Goal: Information Seeking & Learning: Learn about a topic

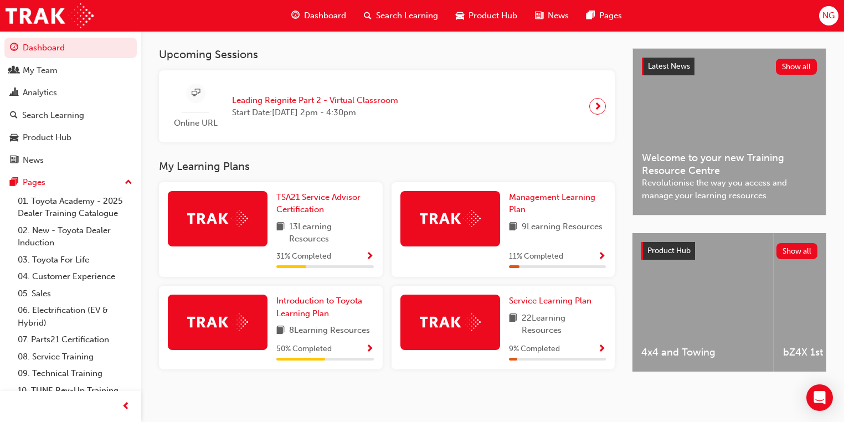
scroll to position [239, 0]
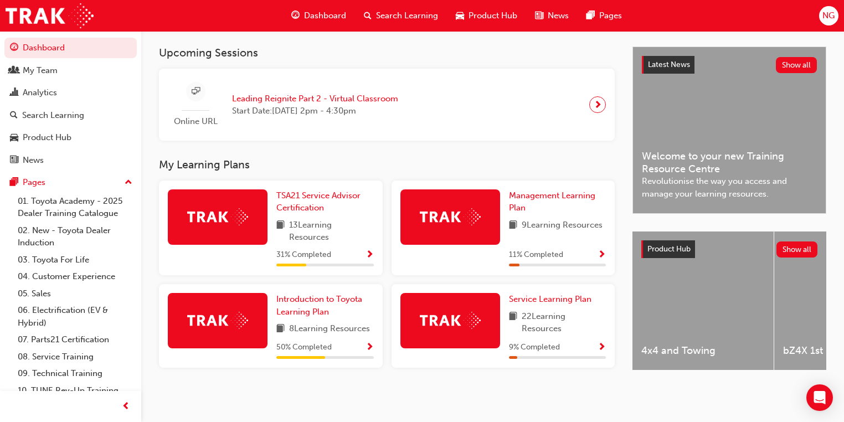
click at [600, 250] on span "Show Progress" at bounding box center [601, 255] width 8 height 10
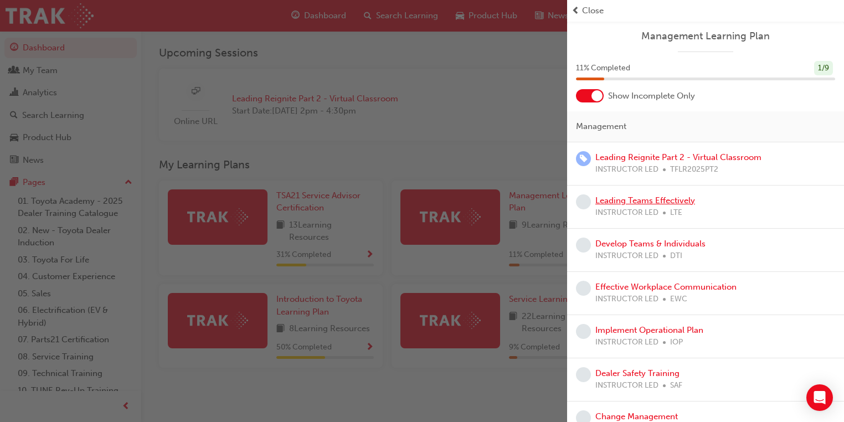
click at [662, 203] on link "Leading Teams Effectively" at bounding box center [645, 200] width 100 height 10
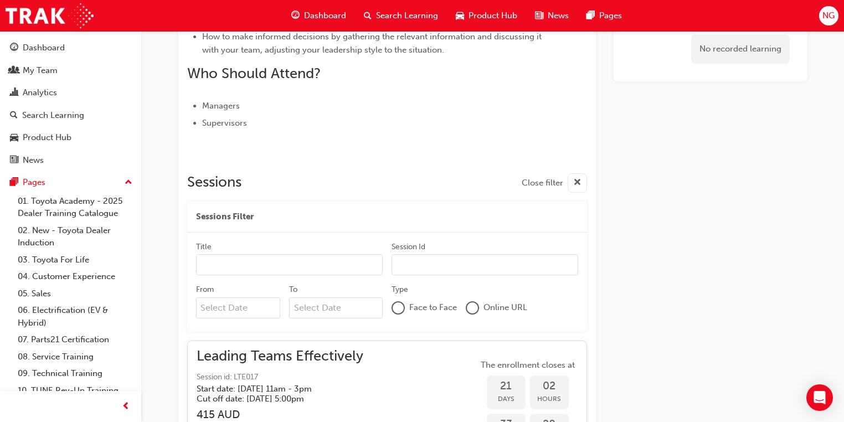
scroll to position [396, 0]
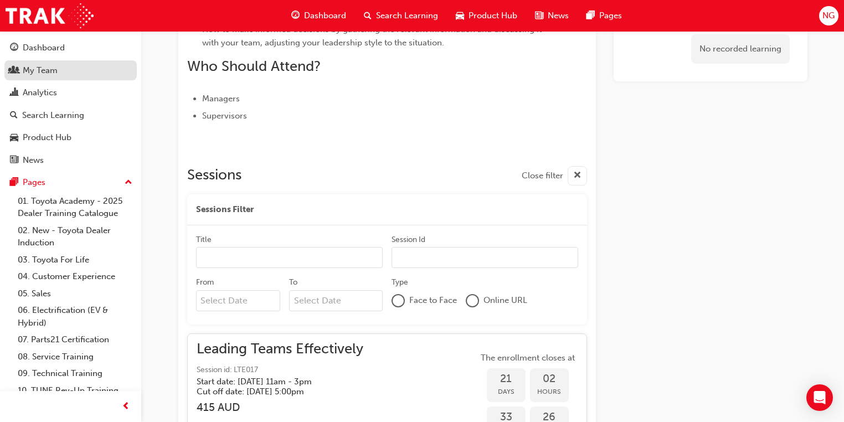
drag, startPoint x: 27, startPoint y: 51, endPoint x: 48, endPoint y: 71, distance: 29.0
click at [27, 51] on div "Dashboard" at bounding box center [44, 48] width 42 height 13
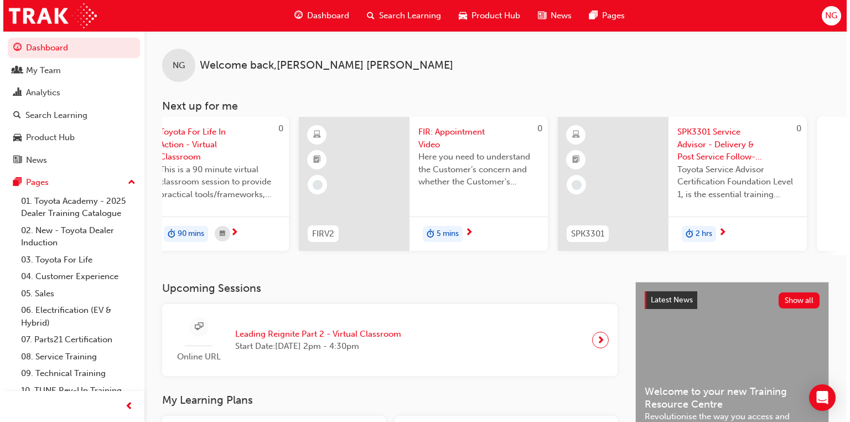
scroll to position [0, 644]
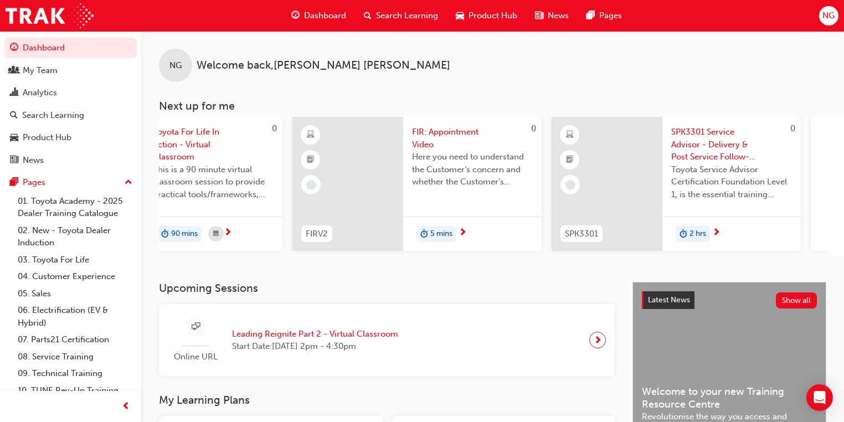
click at [350, 172] on div at bounding box center [347, 184] width 111 height 134
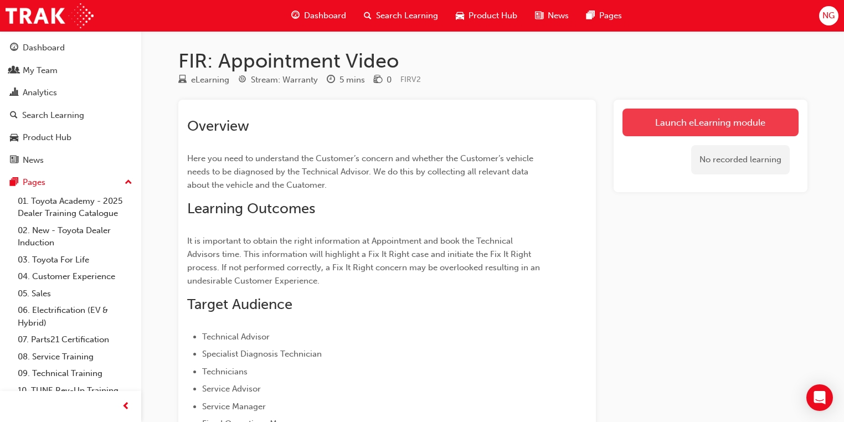
click at [700, 128] on link "Launch eLearning module" at bounding box center [710, 122] width 176 height 28
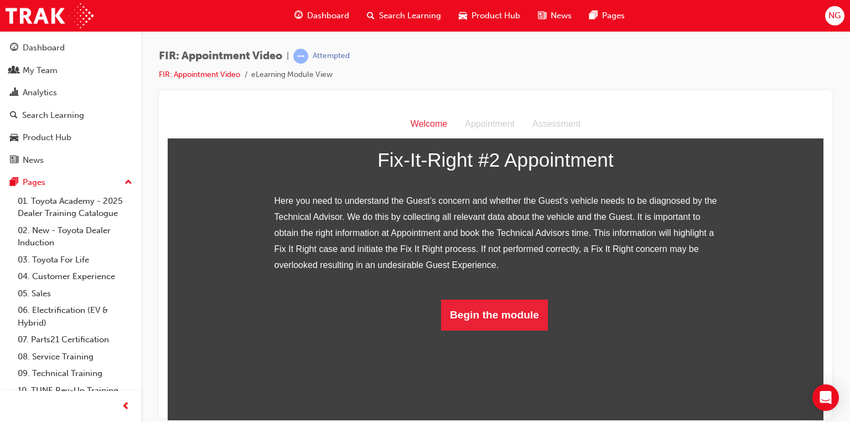
scroll to position [170, 0]
click at [473, 330] on button "Begin the module" at bounding box center [494, 314] width 107 height 31
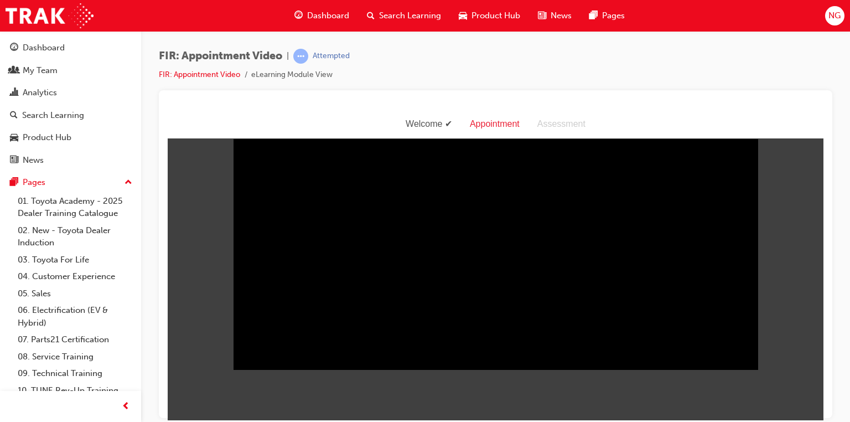
scroll to position [0, 0]
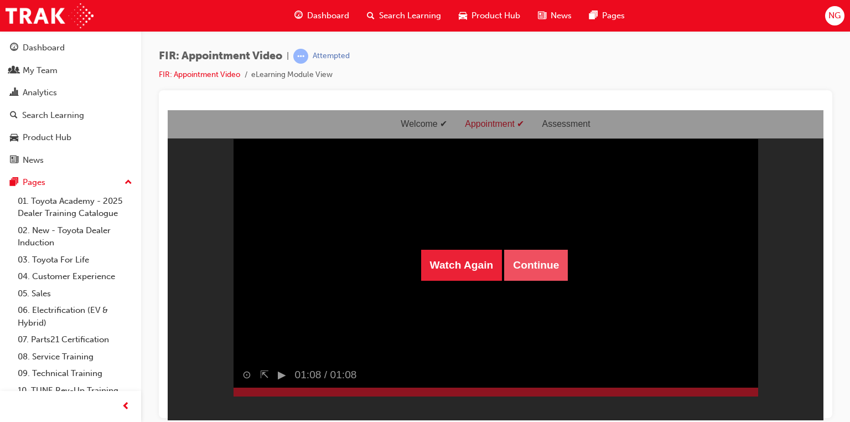
click at [540, 266] on button "Continue" at bounding box center [536, 264] width 64 height 31
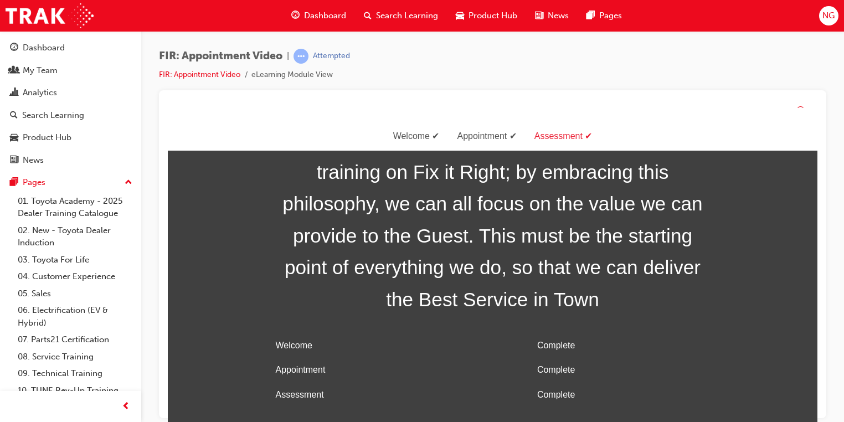
scroll to position [35, 0]
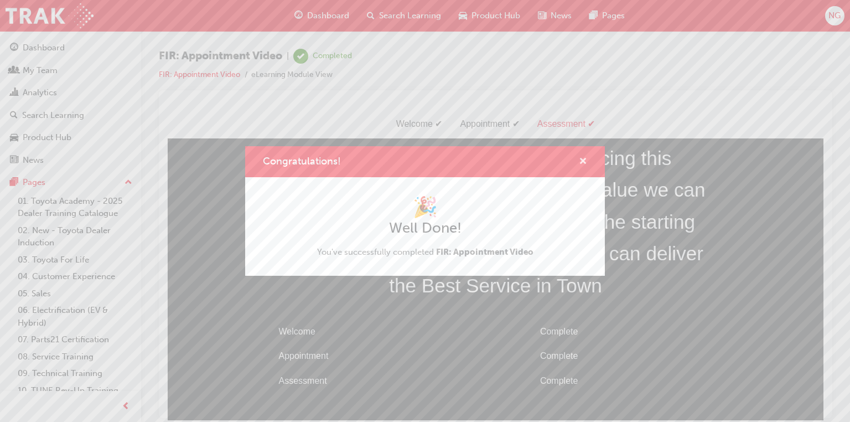
click at [583, 163] on span "cross-icon" at bounding box center [583, 162] width 8 height 10
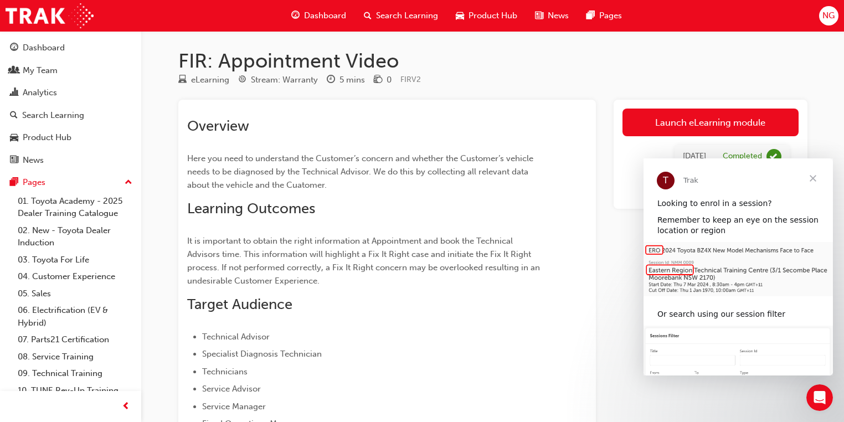
click at [814, 180] on span "Close" at bounding box center [813, 178] width 40 height 40
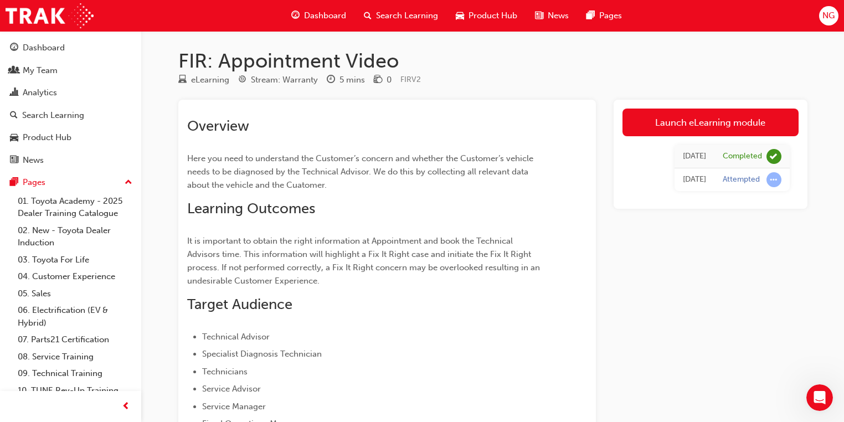
click at [755, 342] on div "Launch eLearning module [DATE] Completed [DATE] Attempted" at bounding box center [710, 334] width 194 height 469
click at [726, 182] on div "Attempted" at bounding box center [740, 179] width 37 height 11
click at [34, 54] on div "Dashboard" at bounding box center [70, 48] width 121 height 14
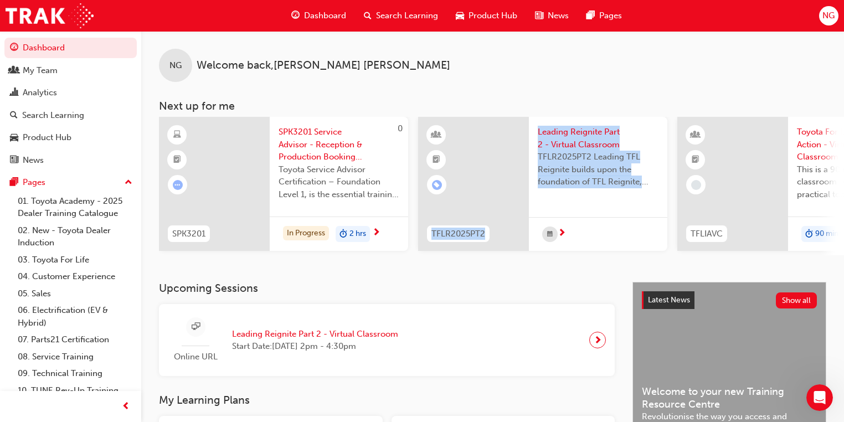
drag, startPoint x: 459, startPoint y: 254, endPoint x: 731, endPoint y: 268, distance: 272.2
click at [731, 268] on div "NG Welcome back , [PERSON_NAME] Next up for me 0 SPK3201 SPK3201 Service Adviso…" at bounding box center [492, 156] width 702 height 251
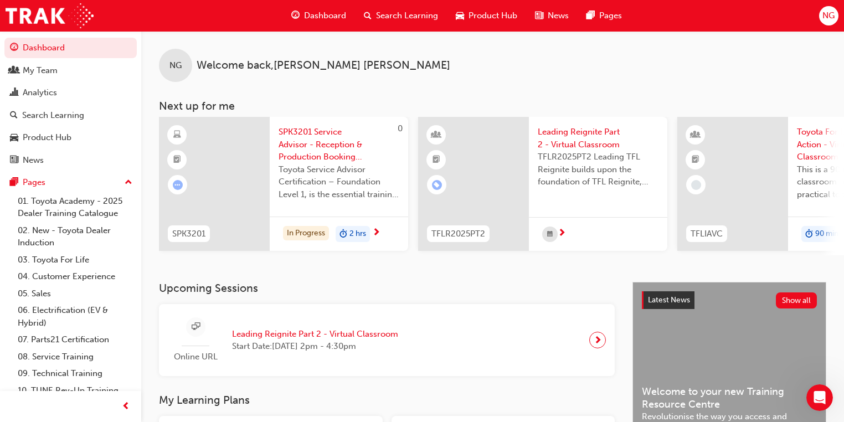
drag, startPoint x: 403, startPoint y: 253, endPoint x: 430, endPoint y: 257, distance: 27.5
click at [430, 255] on div "0 SPK3201 SPK3201 Service Advisor - Reception & Production Booking (eLearning) …" at bounding box center [501, 186] width 685 height 138
click at [661, 262] on div "NG Welcome back , [PERSON_NAME] Next up for me 0 SPK3201 SPK3201 Service Adviso…" at bounding box center [492, 156] width 702 height 251
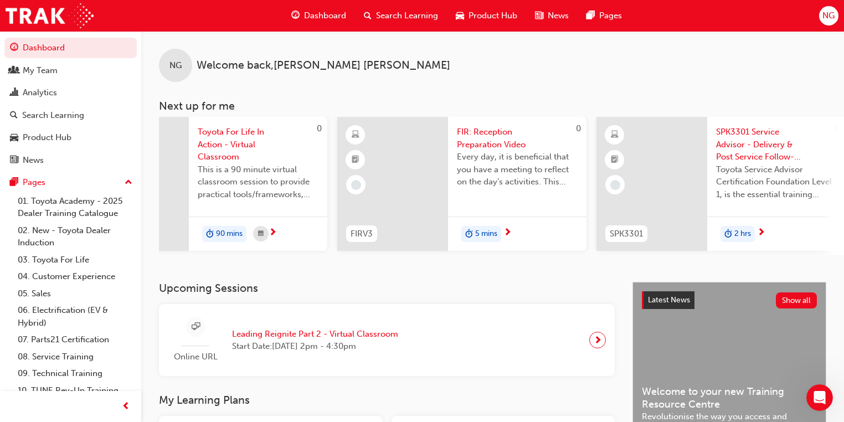
click at [733, 254] on div "0 SPK3301 SPK3301 Service Advisor - Delivery & Post Service Follow-up (eLearnin…" at bounding box center [720, 186] width 249 height 138
click at [779, 262] on div "NG Welcome back , [PERSON_NAME] Next up for me 0 SPK3201 SPK3201 Service Adviso…" at bounding box center [492, 156] width 702 height 251
click at [805, 260] on div "NG Welcome back , [PERSON_NAME] Next up for me 0 SPK3201 SPK3201 Service Adviso…" at bounding box center [492, 156] width 702 height 251
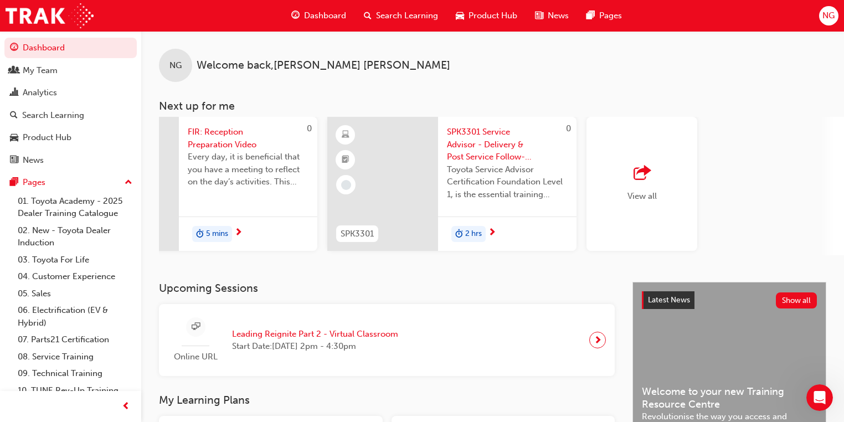
click at [676, 200] on div "View all" at bounding box center [641, 184] width 111 height 134
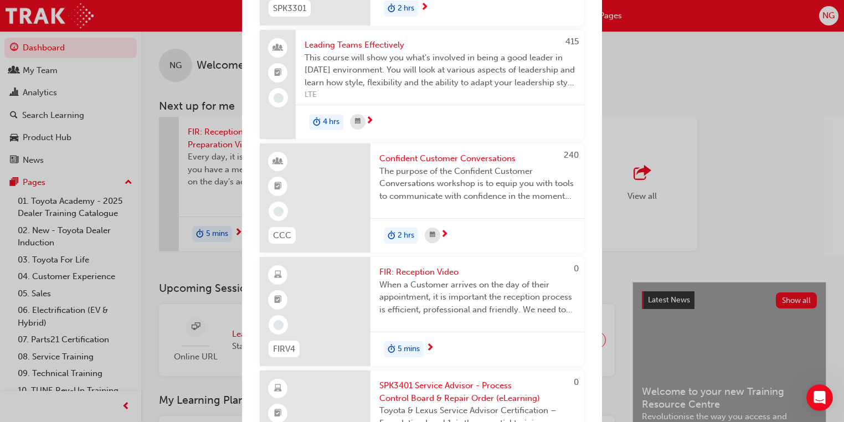
scroll to position [841, 0]
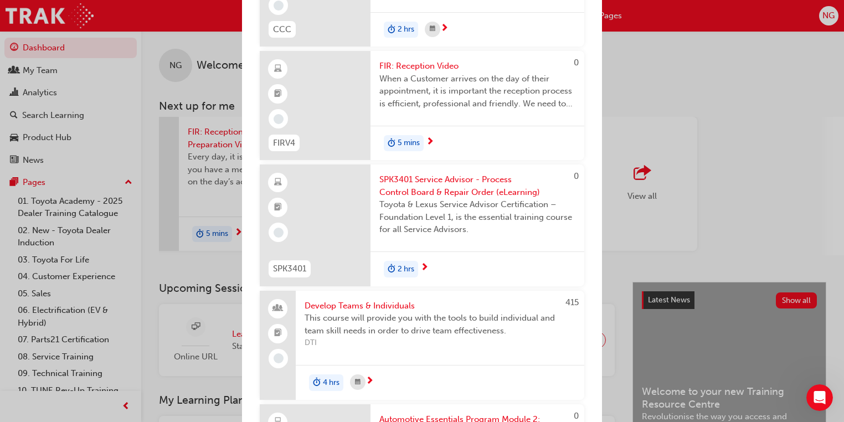
drag, startPoint x: 790, startPoint y: 123, endPoint x: 319, endPoint y: 19, distance: 482.4
click at [788, 120] on div "Next up for me 0 SPK3201 SPK3201 Service Advisor - Reception & Production Booki…" at bounding box center [422, 211] width 844 height 422
